Goal: Information Seeking & Learning: Learn about a topic

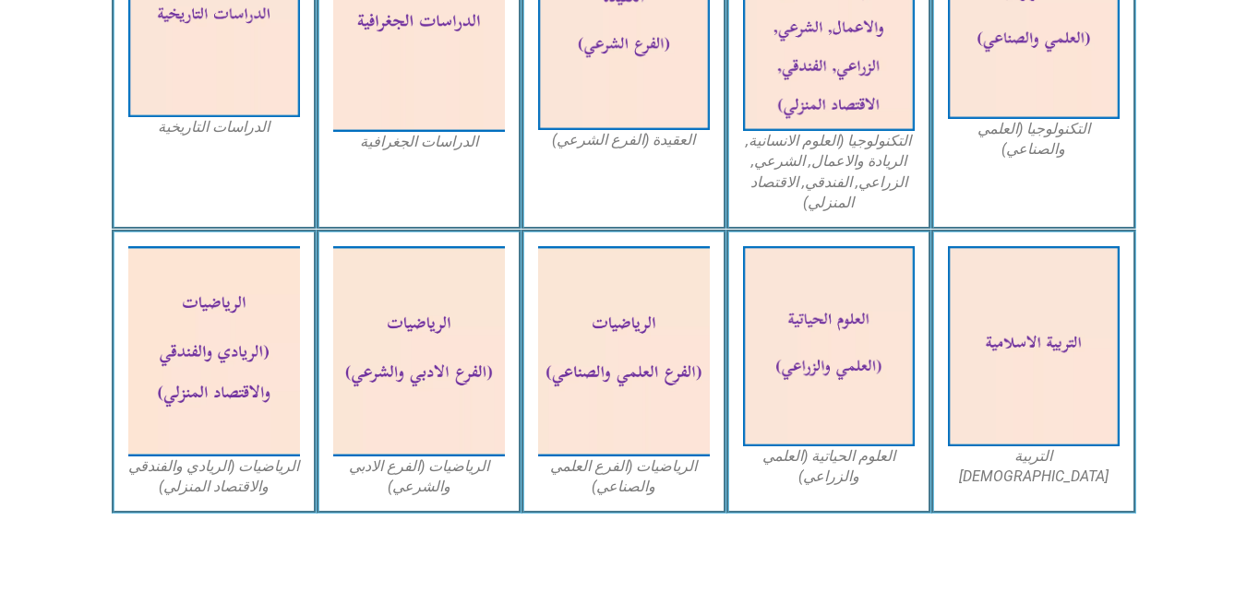
scroll to position [997, 0]
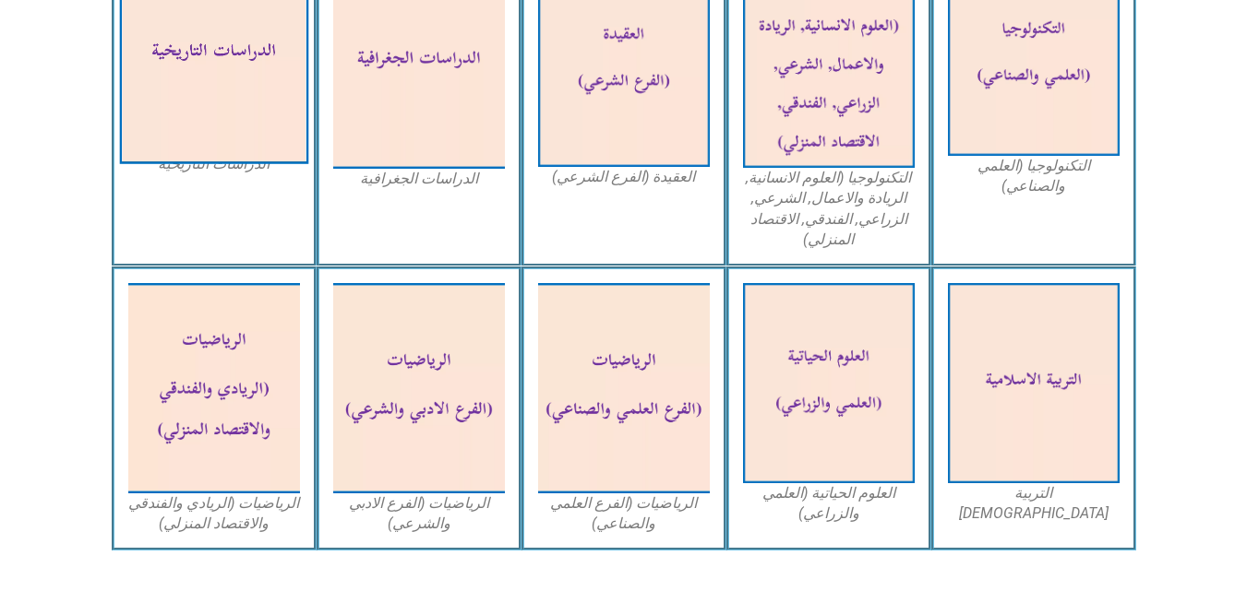
click at [212, 143] on img at bounding box center [213, 55] width 189 height 220
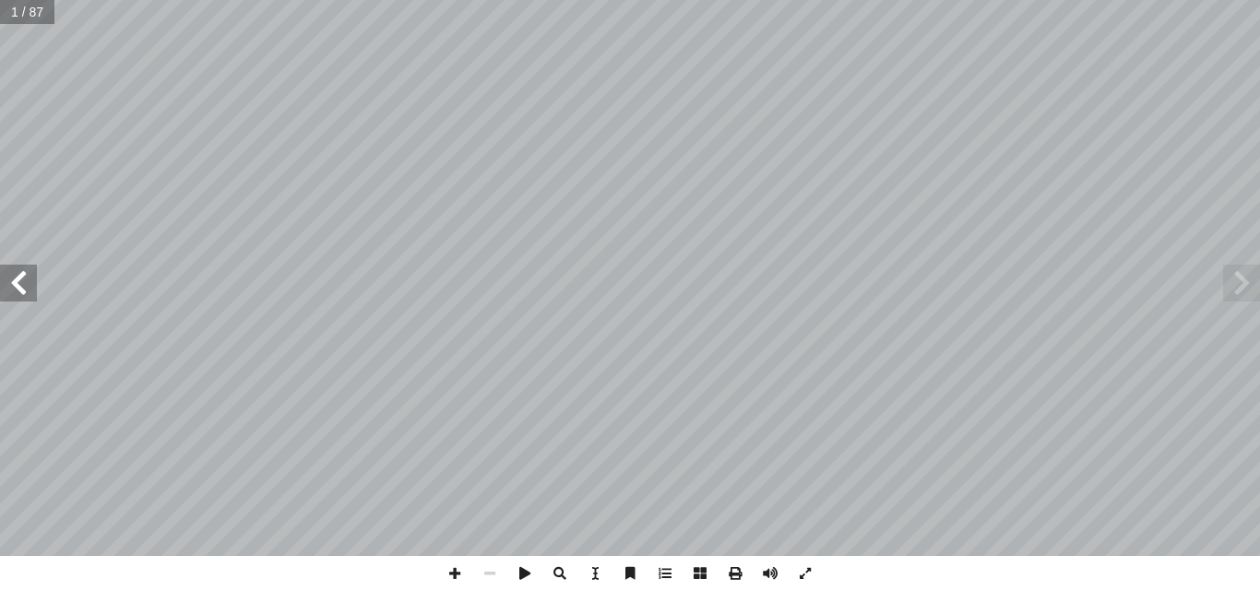
click at [33, 274] on span at bounding box center [18, 283] width 37 height 37
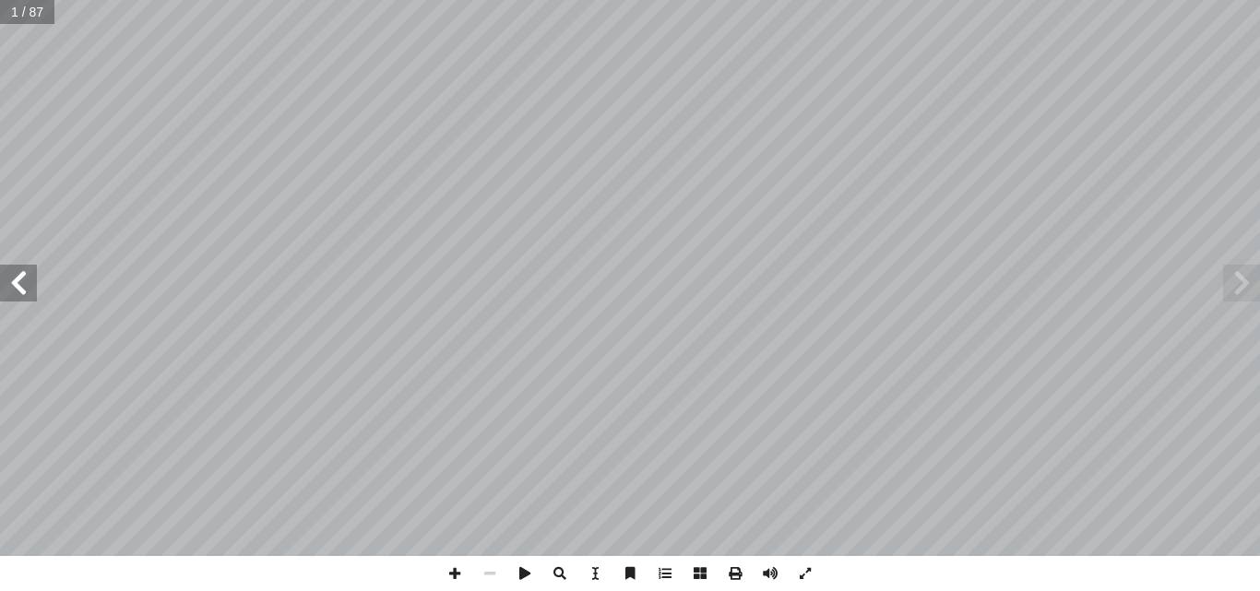
click at [33, 274] on span at bounding box center [18, 283] width 37 height 37
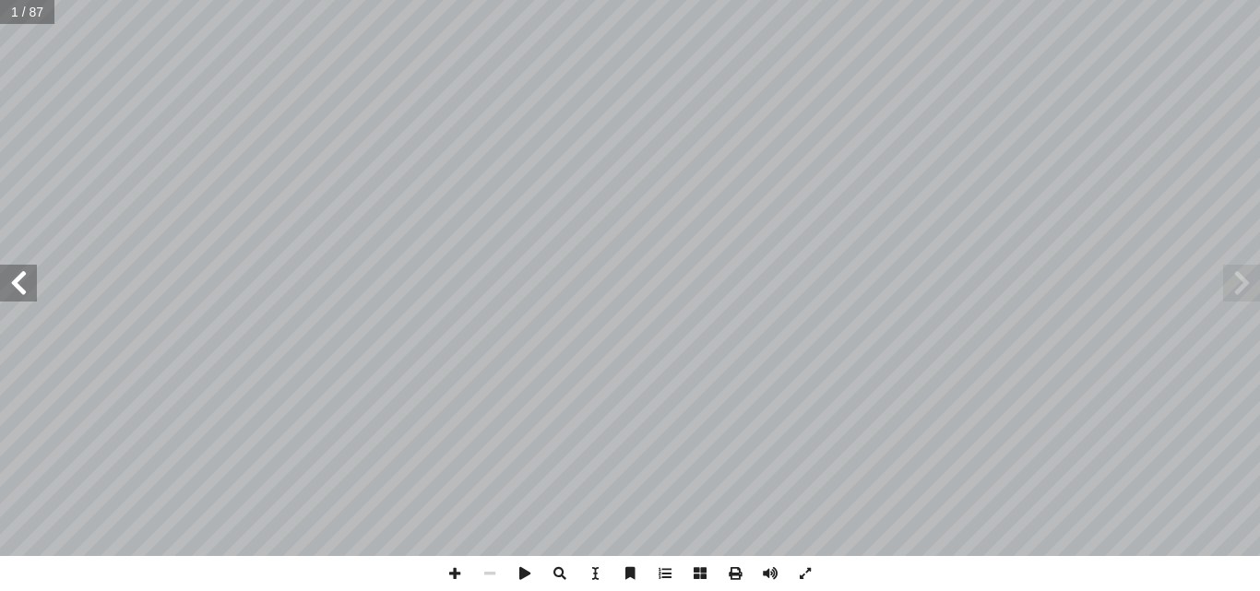
click at [33, 274] on span at bounding box center [18, 283] width 37 height 37
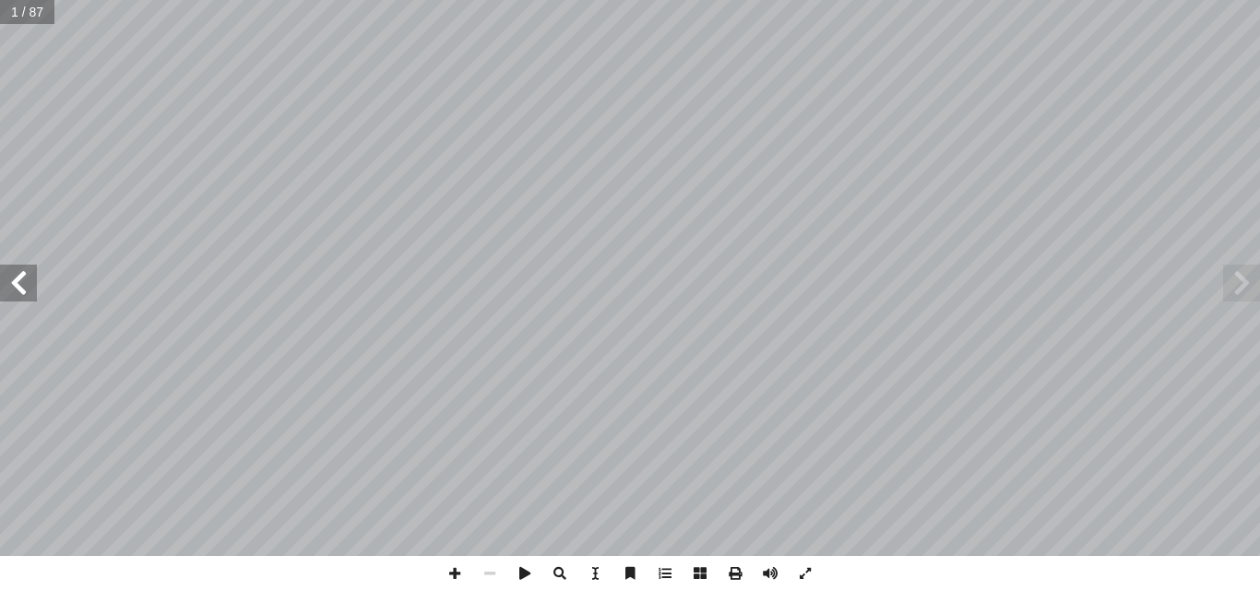
click at [33, 274] on span at bounding box center [18, 283] width 37 height 37
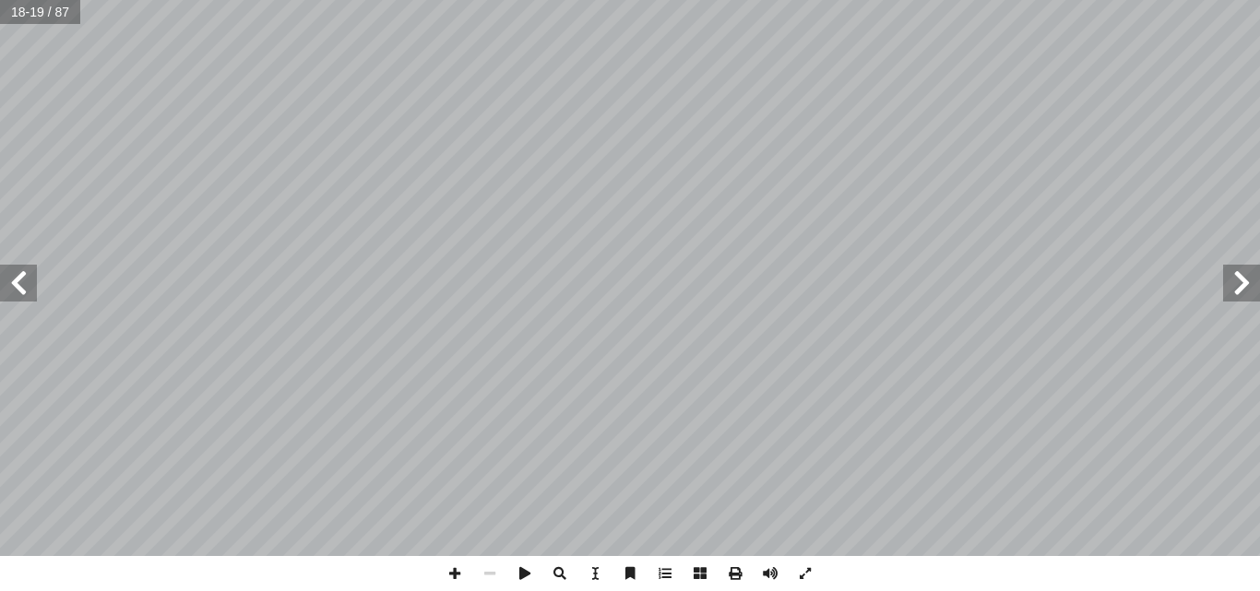
click at [33, 274] on span at bounding box center [18, 283] width 37 height 37
click at [22, 289] on span at bounding box center [18, 283] width 37 height 37
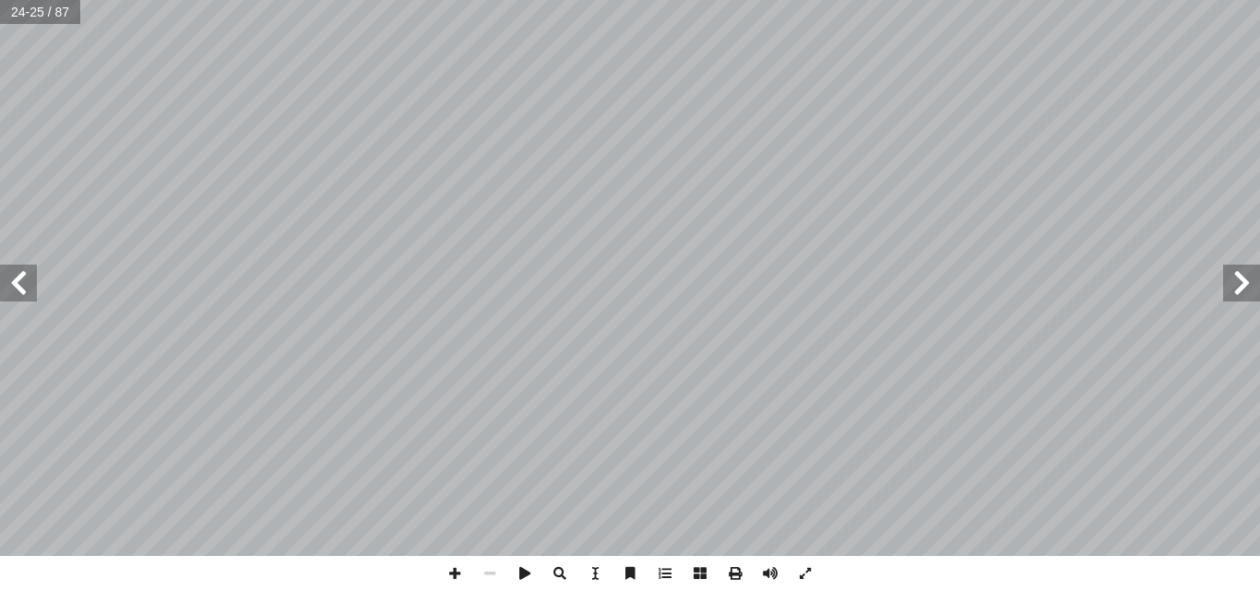
click at [22, 289] on span at bounding box center [18, 283] width 37 height 37
click at [1234, 281] on span at bounding box center [1242, 283] width 37 height 37
click at [1240, 286] on span at bounding box center [1242, 283] width 37 height 37
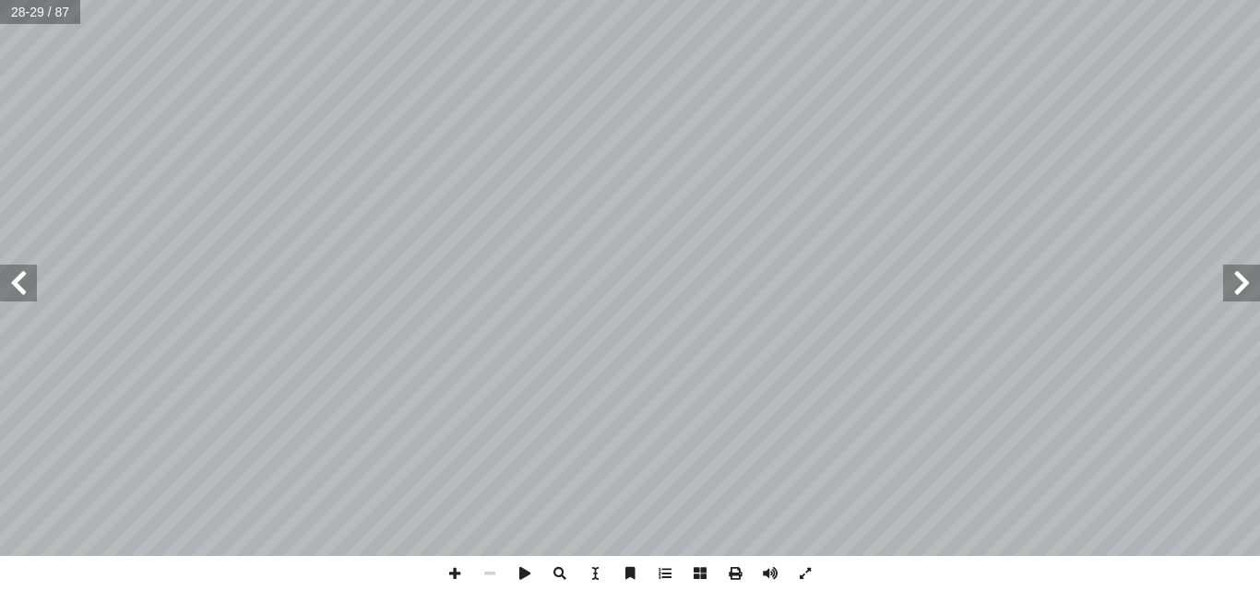
click at [1245, 279] on span at bounding box center [1242, 283] width 37 height 37
click at [26, 290] on span at bounding box center [18, 283] width 37 height 37
click at [1242, 271] on span at bounding box center [1242, 283] width 37 height 37
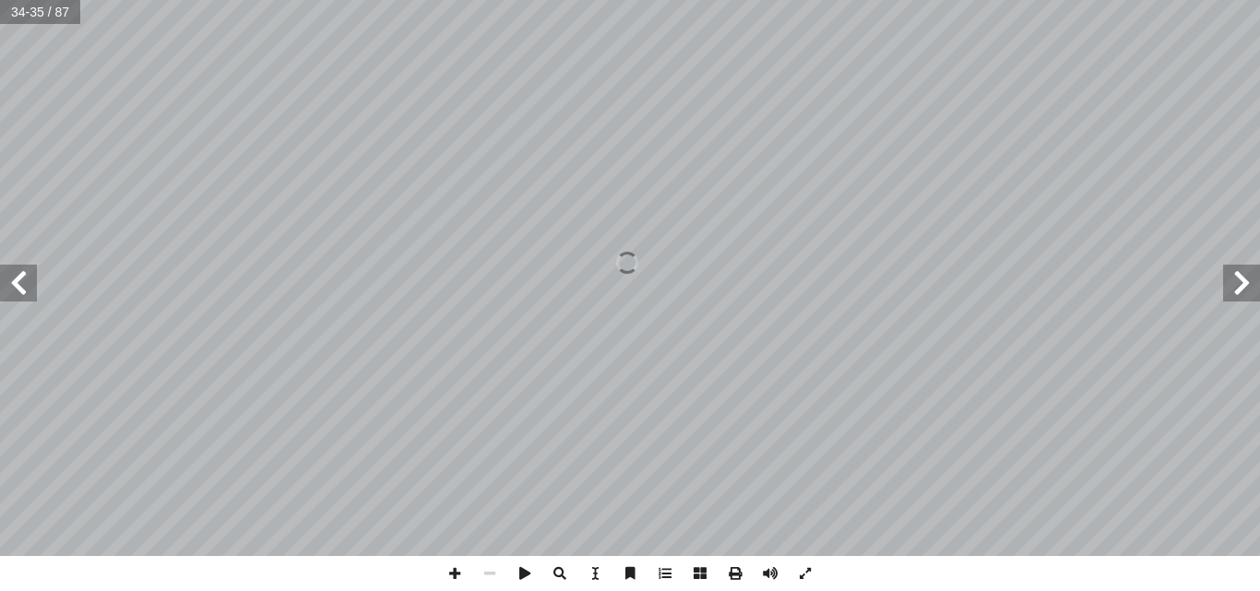
click at [1242, 271] on span at bounding box center [1242, 283] width 37 height 37
click at [29, 272] on span at bounding box center [18, 283] width 37 height 37
click at [456, 572] on span at bounding box center [454, 573] width 35 height 35
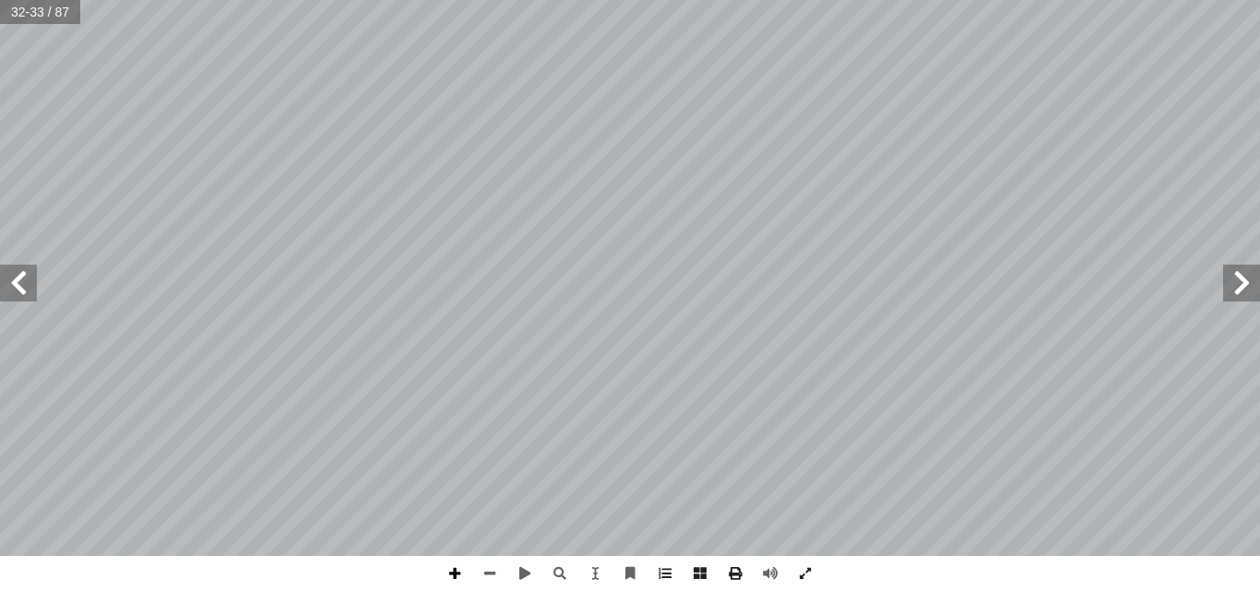
click at [456, 572] on span at bounding box center [454, 573] width 35 height 35
